Goal: Navigation & Orientation: Find specific page/section

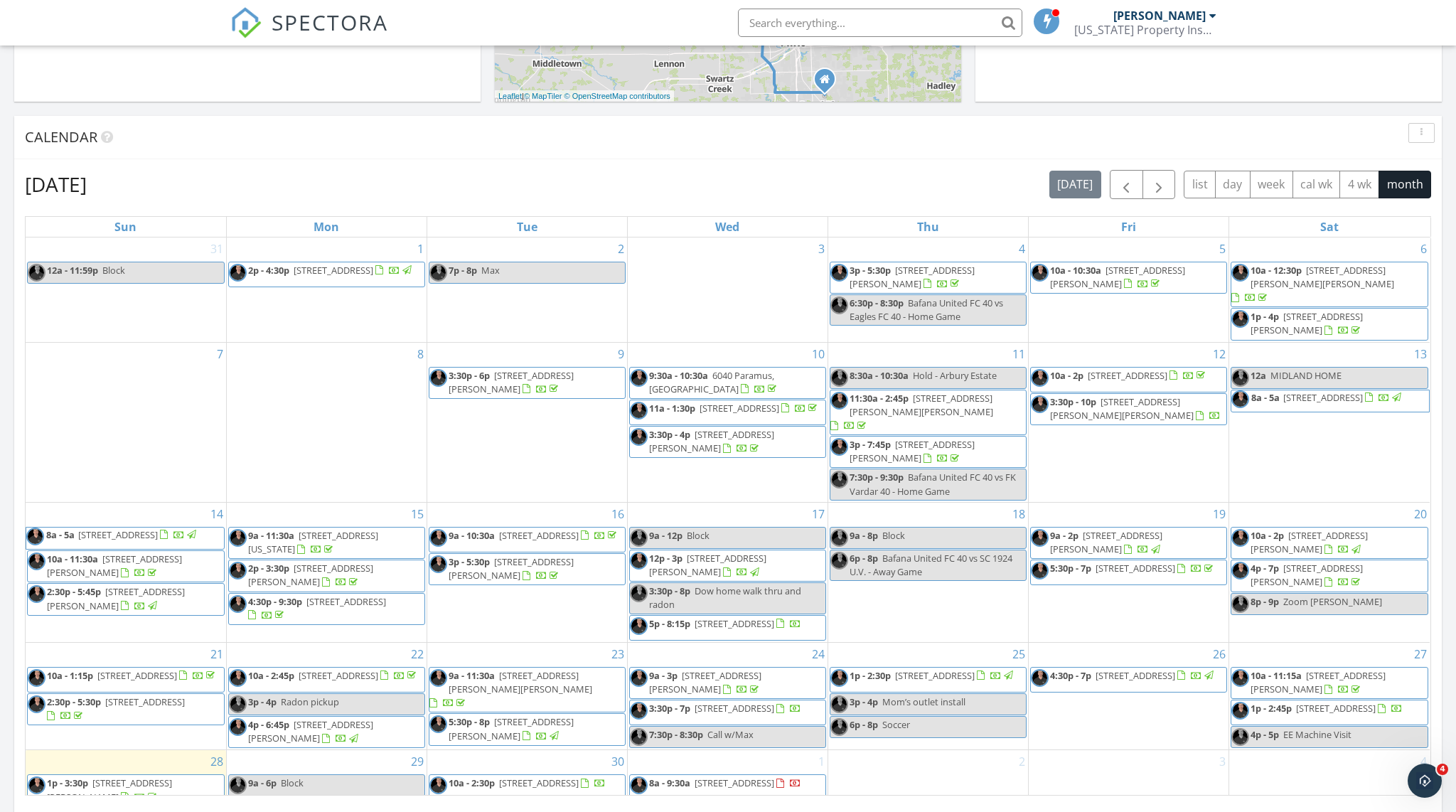
scroll to position [630, 0]
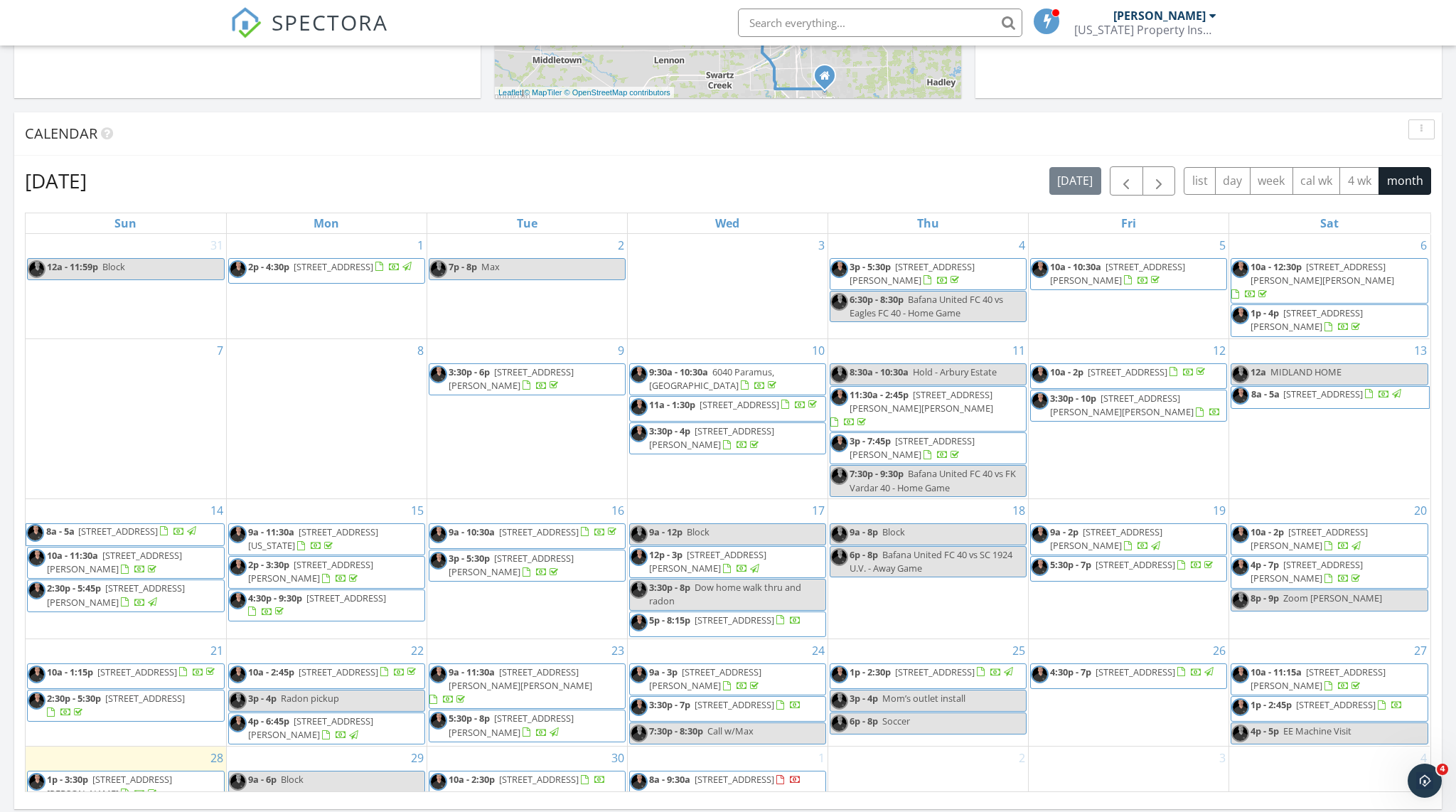
click at [504, 178] on div "September 2025 today list day week cal wk 4 wk month" at bounding box center [728, 181] width 1406 height 30
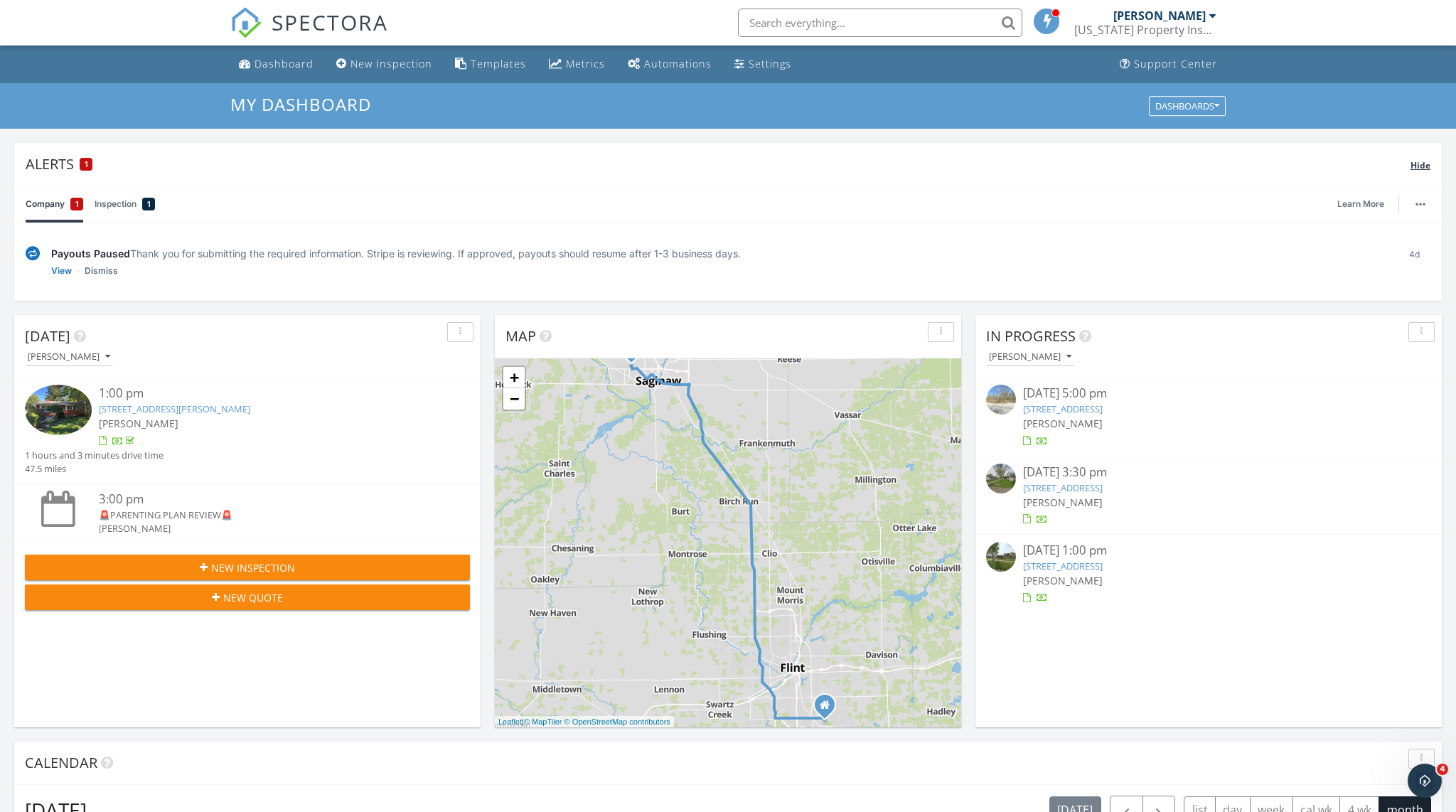
scroll to position [0, 0]
click at [1426, 322] on button "button" at bounding box center [1421, 333] width 26 height 20
click at [1207, 18] on div "[PERSON_NAME]" at bounding box center [1165, 15] width 103 height 14
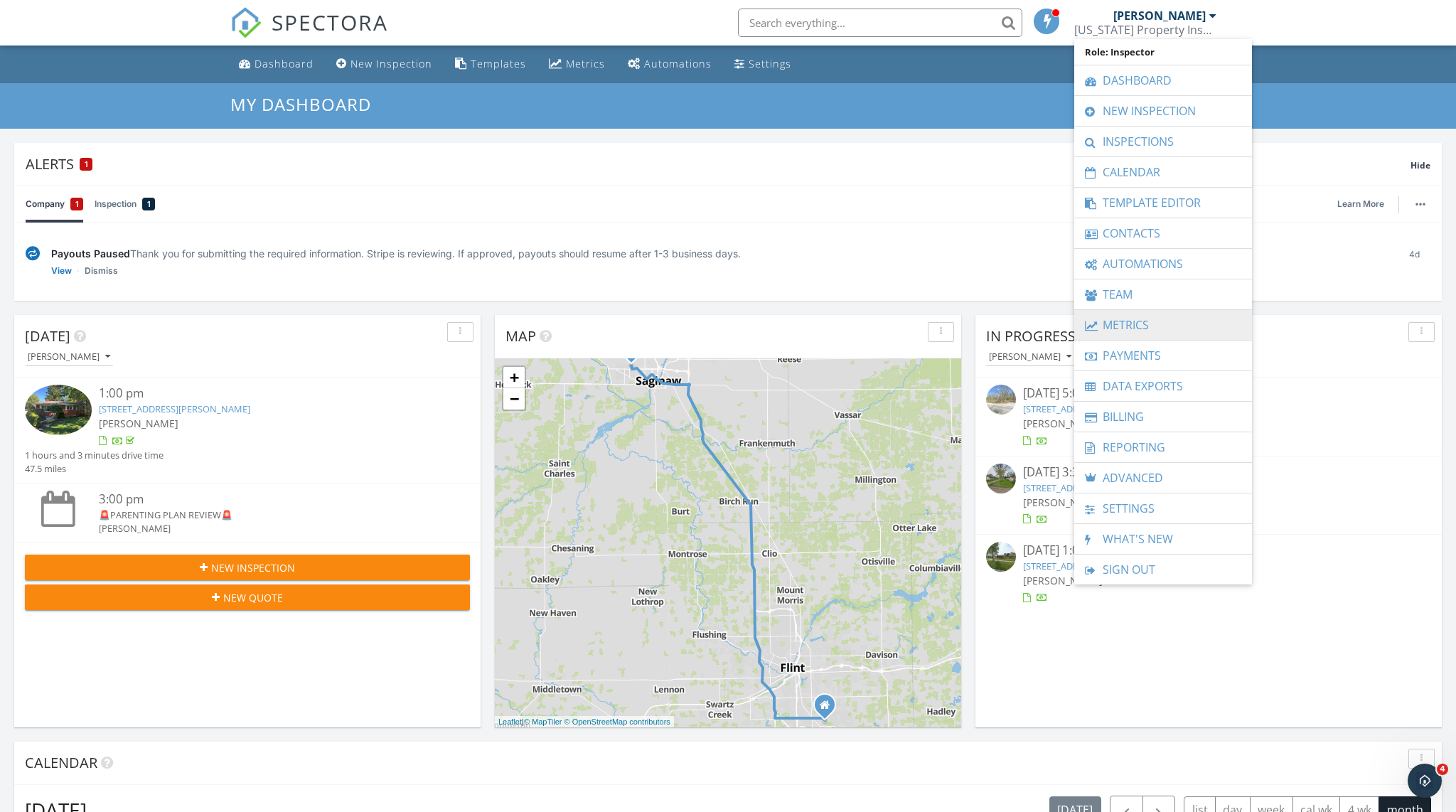
click at [1141, 334] on link "Metrics" at bounding box center [1163, 324] width 164 height 30
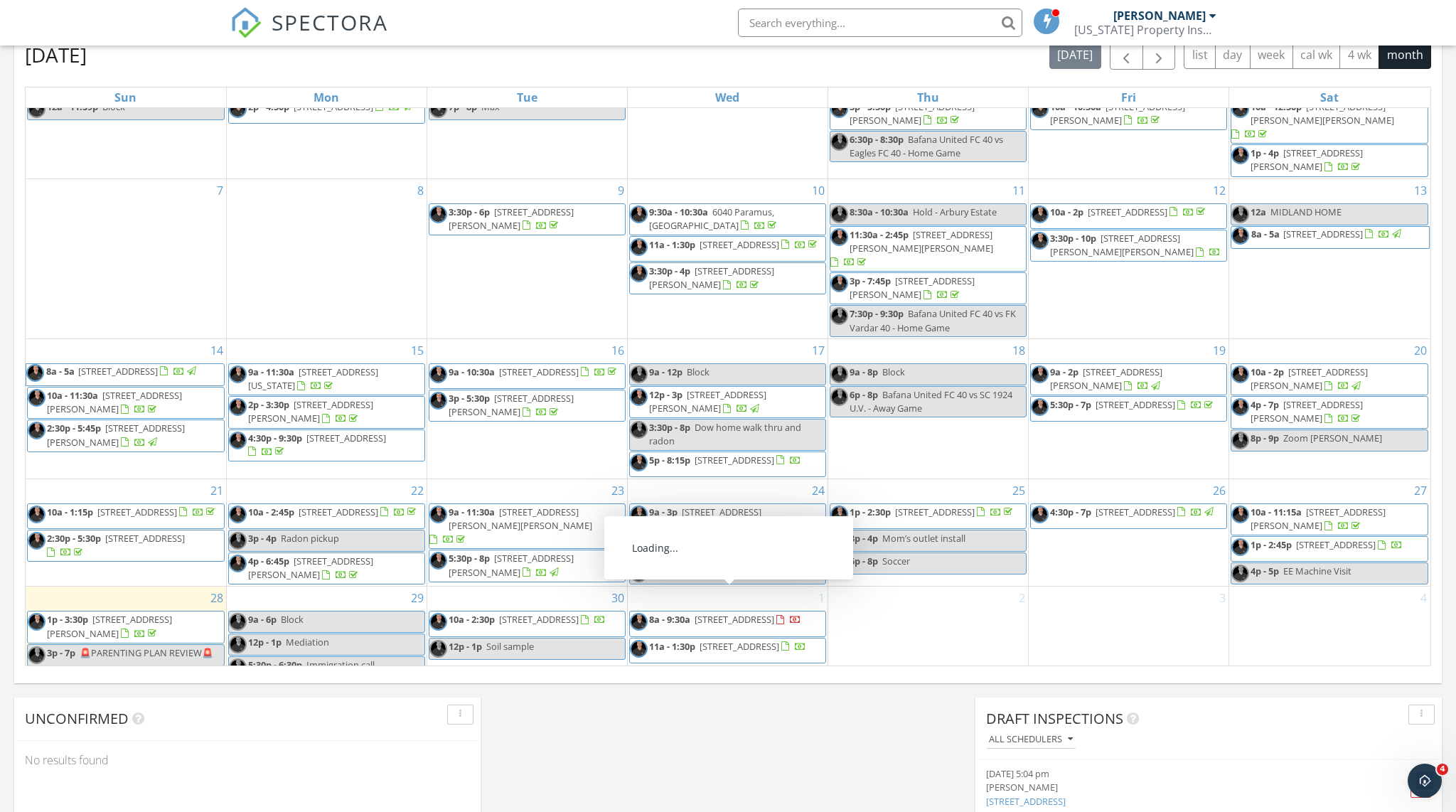
scroll to position [863, 0]
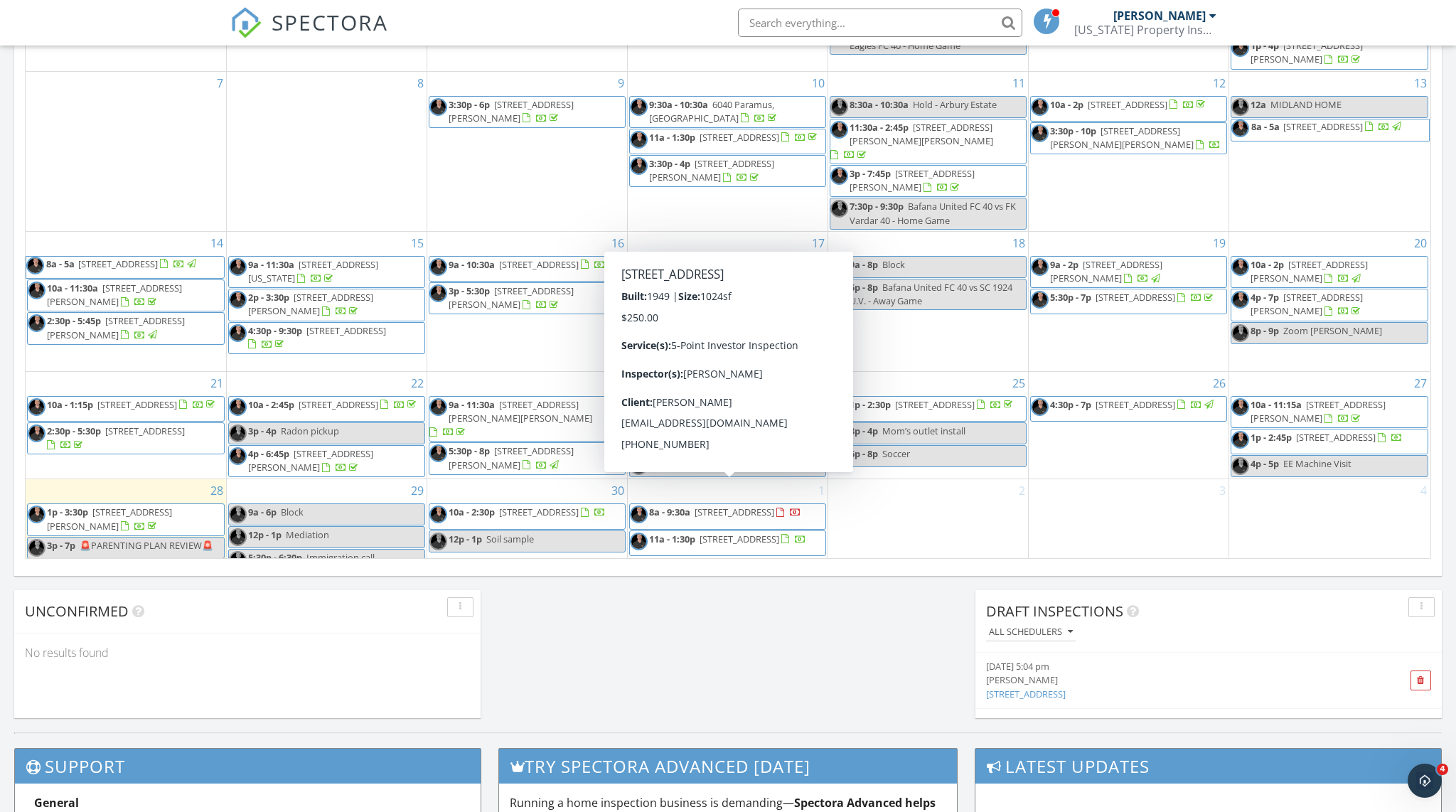
click at [762, 638] on div "Today Kevin Cave 1:00 pm 2362 Linda Ave, Saginaw, MI 48603 Kevin Cave 1 hours a…" at bounding box center [728, 85] width 1456 height 1294
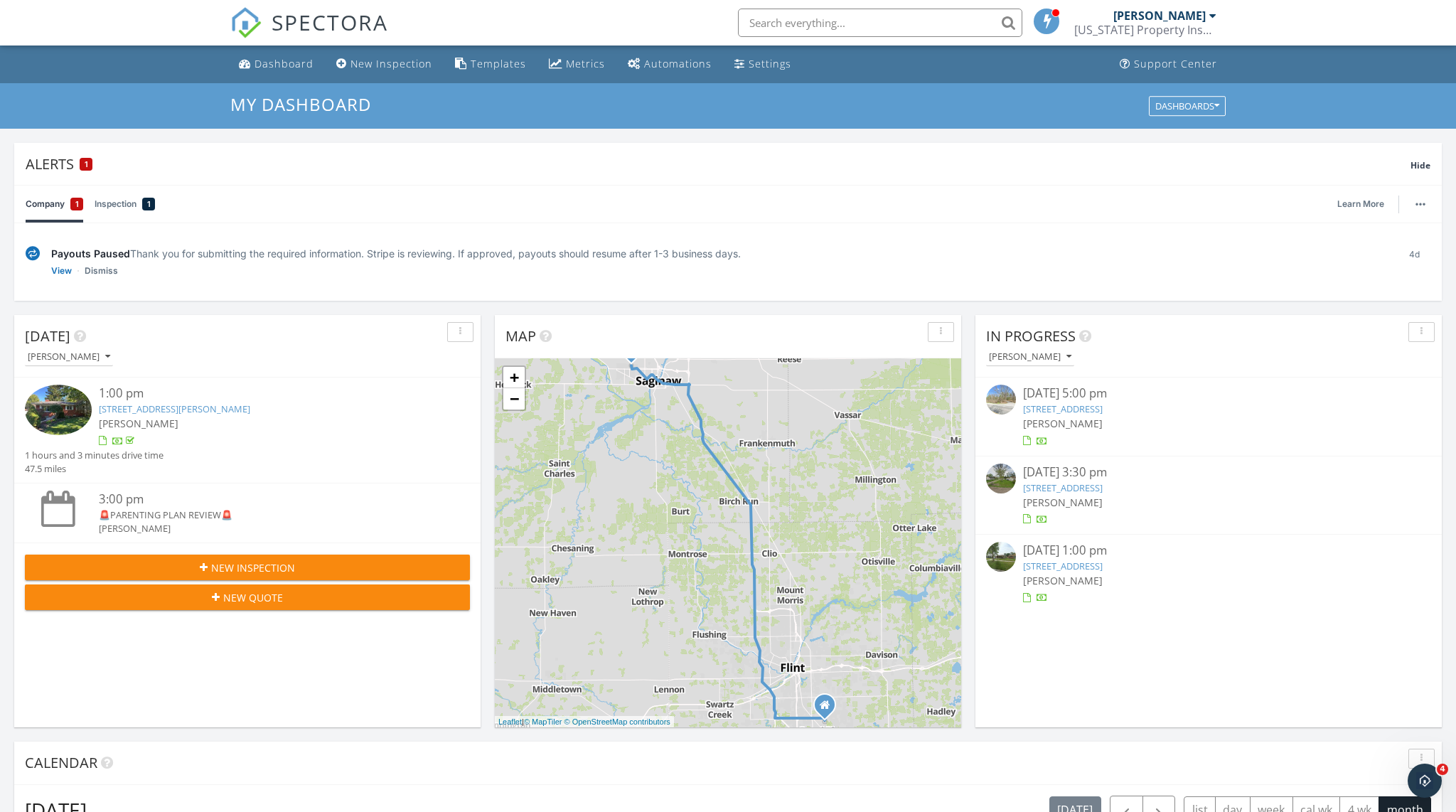
scroll to position [0, 0]
